Goal: Find specific fact: Find specific page/section

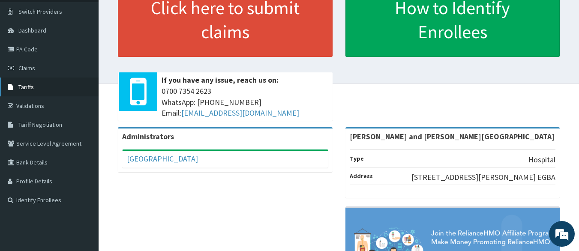
scroll to position [51, 0]
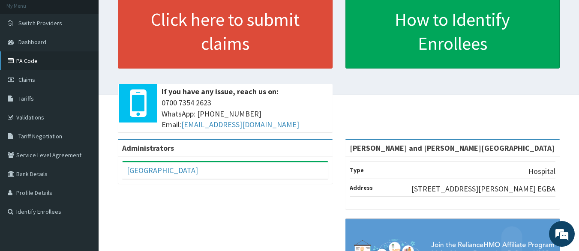
click at [31, 60] on link "PA Code" at bounding box center [49, 60] width 98 height 19
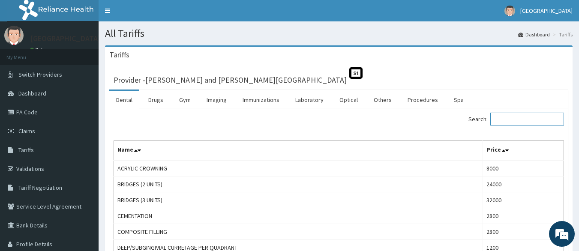
click at [494, 120] on input "Search:" at bounding box center [527, 119] width 74 height 13
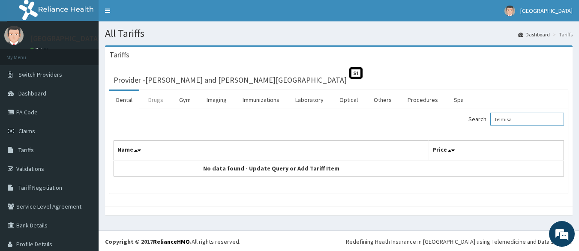
type input "telmisa"
click at [152, 102] on link "Drugs" at bounding box center [155, 100] width 29 height 18
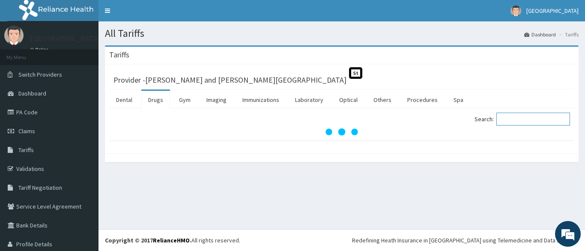
click at [514, 119] on input "Search:" at bounding box center [533, 119] width 74 height 13
click at [515, 122] on input "telmisa" at bounding box center [533, 119] width 74 height 13
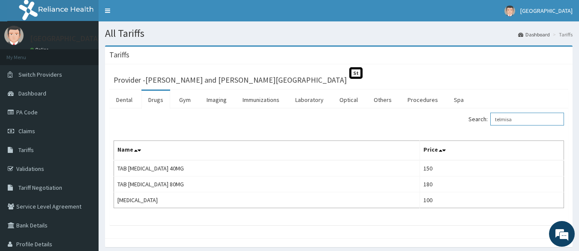
type input "telmisa"
